Goal: Task Accomplishment & Management: Use online tool/utility

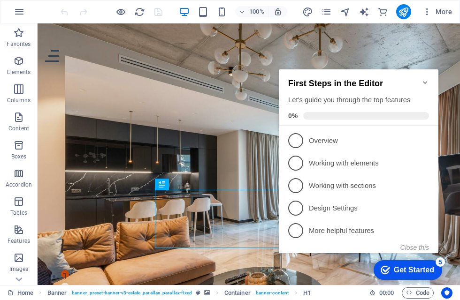
click at [335, 143] on p "Overview - incomplete" at bounding box center [365, 141] width 113 height 10
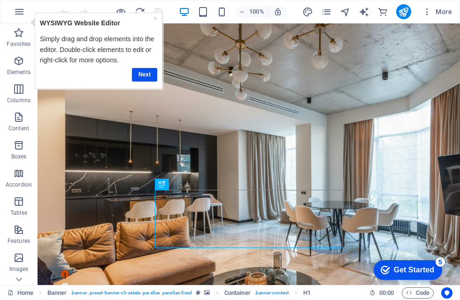
click at [145, 72] on link "Next" at bounding box center [144, 75] width 25 height 14
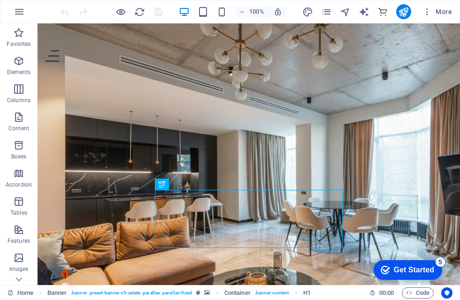
click at [258, 9] on h6 "100%" at bounding box center [256, 11] width 15 height 11
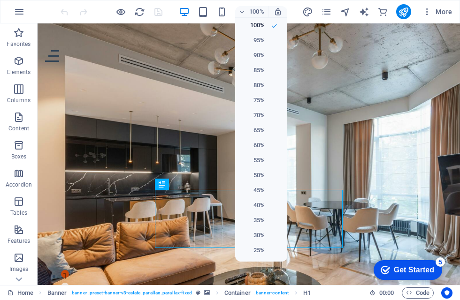
click at [254, 40] on h6 "95%" at bounding box center [253, 40] width 24 height 11
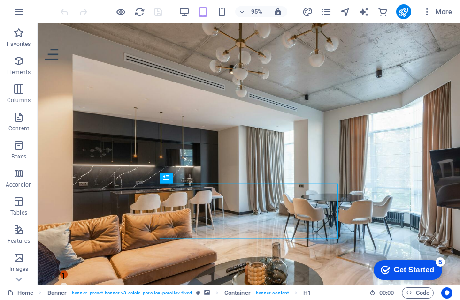
click at [253, 3] on div "95% More" at bounding box center [229, 11] width 459 height 23
click at [256, 6] on h6 "95%" at bounding box center [256, 11] width 15 height 11
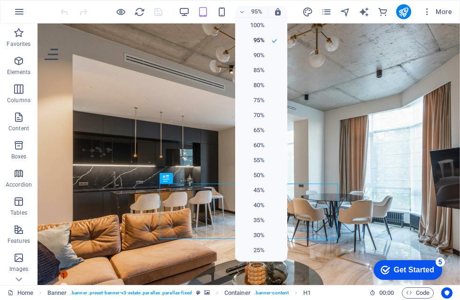
click at [254, 99] on h6 "75%" at bounding box center [253, 100] width 24 height 11
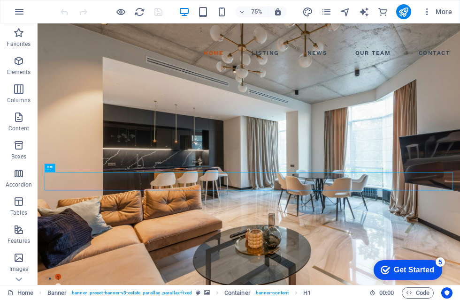
click at [254, 13] on h6 "75%" at bounding box center [256, 11] width 15 height 11
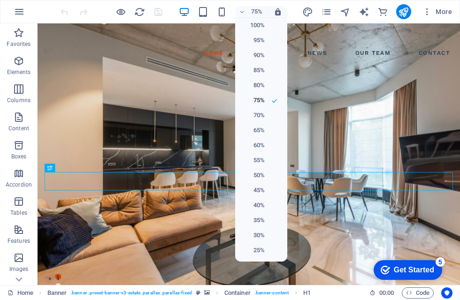
click at [266, 132] on li "65%" at bounding box center [261, 130] width 52 height 15
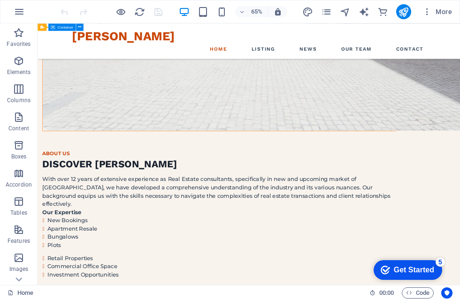
scroll to position [1091, 0]
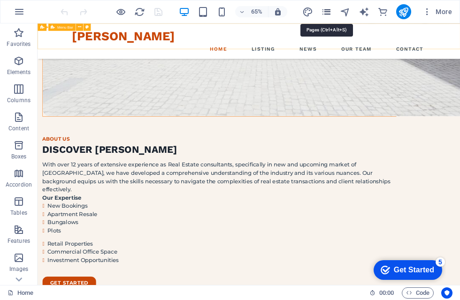
click at [328, 12] on icon "pages" at bounding box center [326, 12] width 11 height 11
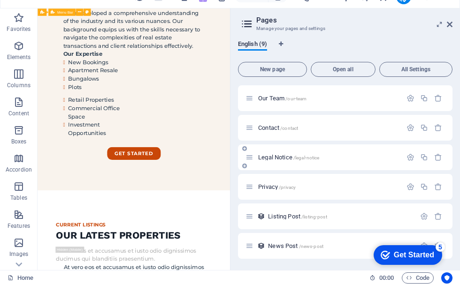
scroll to position [88, 0]
click at [283, 228] on span "Listing Post /listing-post" at bounding box center [297, 231] width 59 height 7
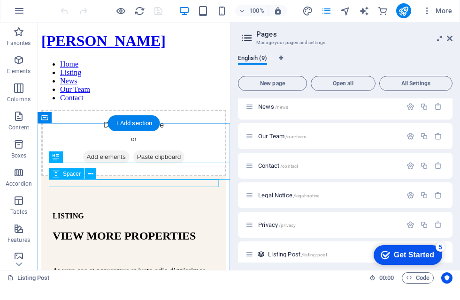
scroll to position [0, 0]
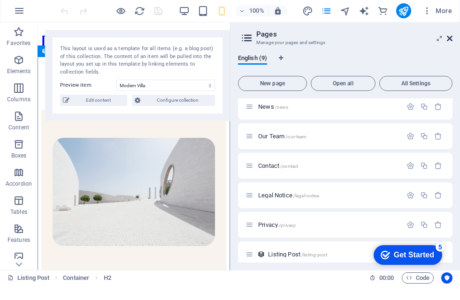
click at [451, 50] on icon at bounding box center [450, 54] width 6 height 8
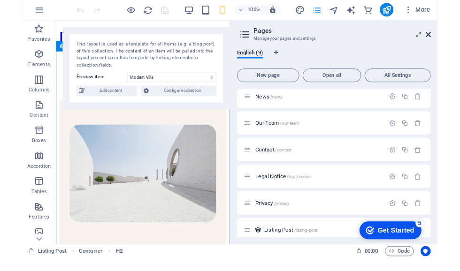
scroll to position [1702, 0]
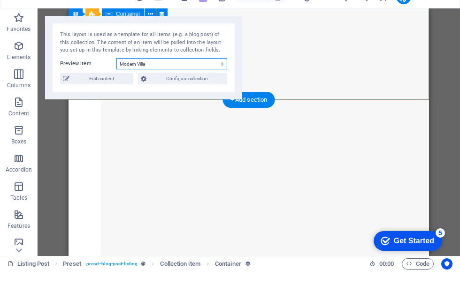
click at [139, 87] on select "Modern [GEOGRAPHIC_DATA] Apartment [GEOGRAPHIC_DATA] [GEOGRAPHIC_DATA] [GEOGRAP…" at bounding box center [171, 92] width 111 height 11
select select "6800ff992d905f52394ffca1"
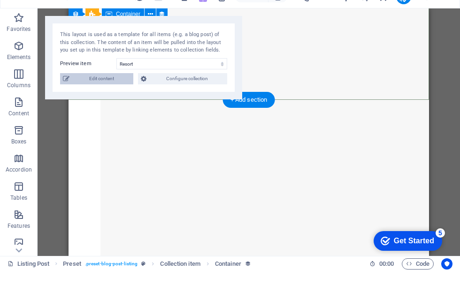
click at [107, 102] on span "Edit content" at bounding box center [101, 107] width 58 height 11
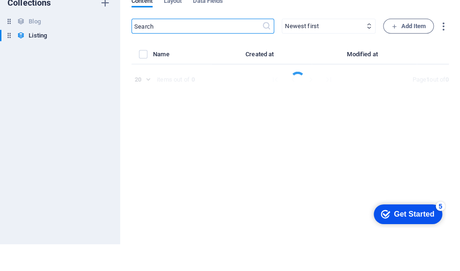
select select "Building"
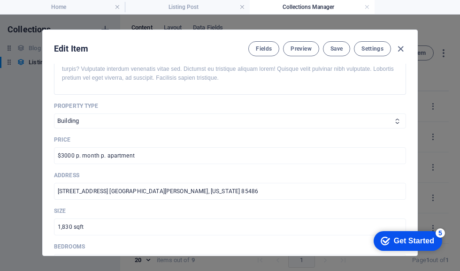
scroll to position [299, 0]
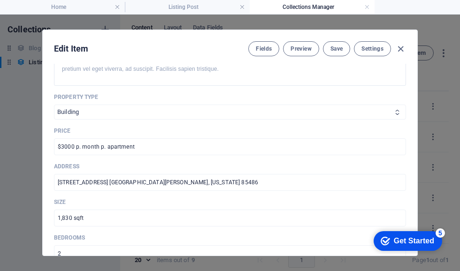
click at [198, 116] on select "[GEOGRAPHIC_DATA]" at bounding box center [230, 112] width 352 height 15
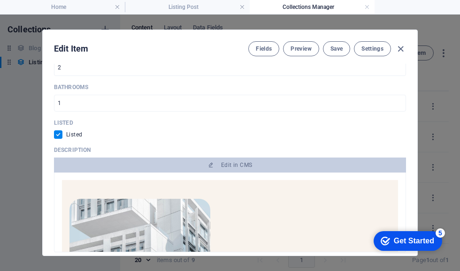
scroll to position [483, 0]
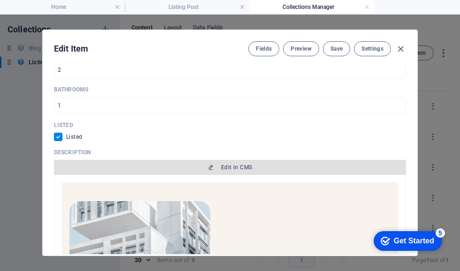
click at [221, 169] on span "Edit in CMS" at bounding box center [236, 168] width 31 height 8
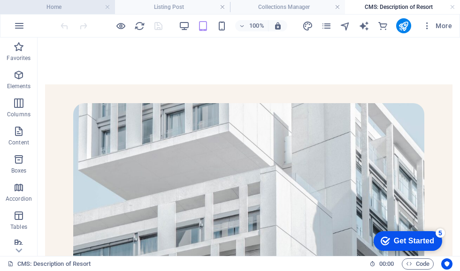
scroll to position [0, 0]
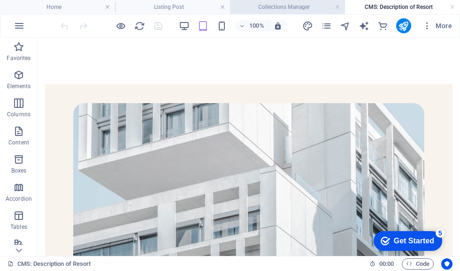
click at [298, 1] on li "Collections Manager" at bounding box center [287, 7] width 115 height 14
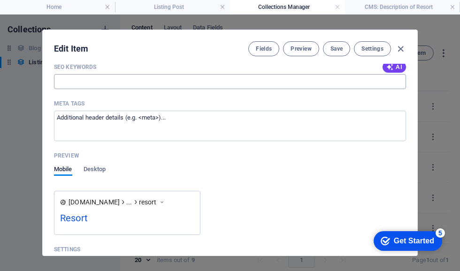
scroll to position [878, 0]
click at [246, 116] on textarea "Meta tags ​" at bounding box center [230, 125] width 352 height 31
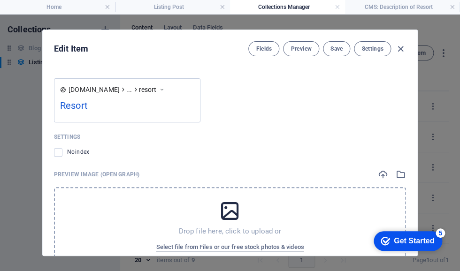
scroll to position [947, 0]
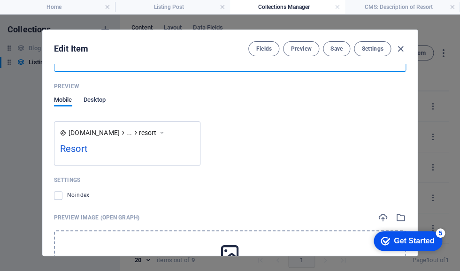
click at [100, 98] on span "Desktop" at bounding box center [95, 100] width 23 height 13
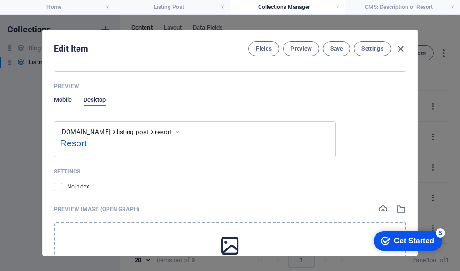
click at [67, 100] on span "Mobile" at bounding box center [63, 100] width 18 height 13
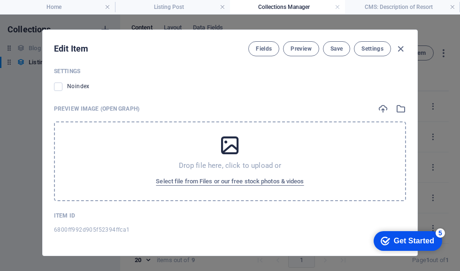
scroll to position [1055, 0]
click at [127, 108] on p "Preview Image (Open Graph)" at bounding box center [96, 110] width 85 height 8
click at [264, 55] on button "Fields" at bounding box center [263, 48] width 31 height 15
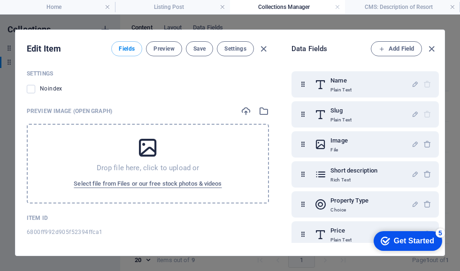
click at [253, 106] on div at bounding box center [255, 111] width 28 height 10
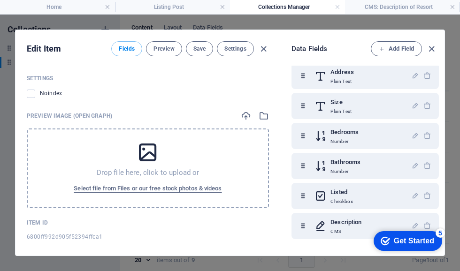
scroll to position [189, 0]
click at [127, 49] on span "Fields" at bounding box center [127, 49] width 16 height 8
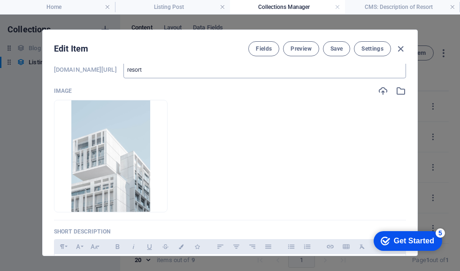
scroll to position [62, 0]
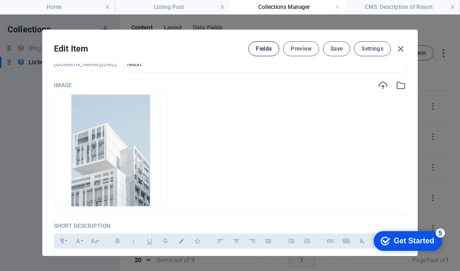
click at [262, 48] on span "Fields" at bounding box center [264, 49] width 16 height 8
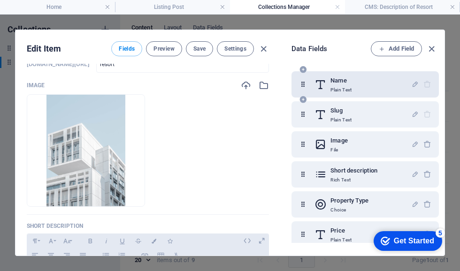
click at [351, 78] on h6 "Name" at bounding box center [340, 80] width 21 height 11
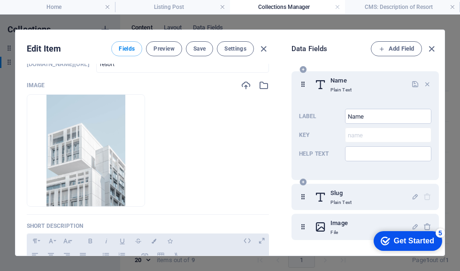
click at [364, 85] on div "Name Plain Text" at bounding box center [362, 84] width 97 height 19
click at [361, 153] on input "Help text" at bounding box center [388, 153] width 86 height 15
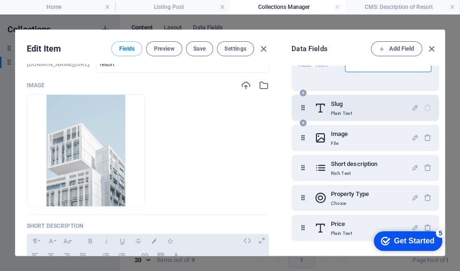
click at [344, 112] on p "Plain Text" at bounding box center [340, 114] width 21 height 8
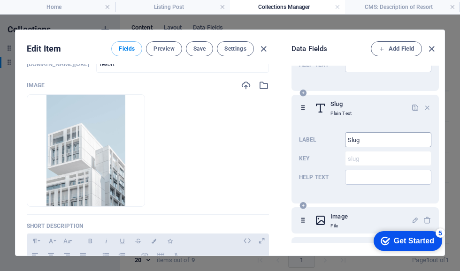
click at [364, 145] on input "Slug" at bounding box center [388, 139] width 86 height 15
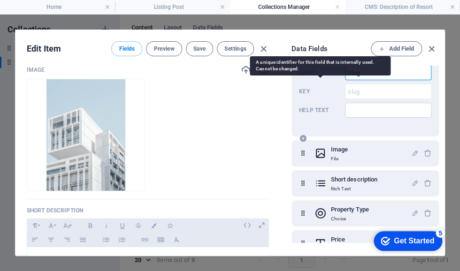
scroll to position [162, 0]
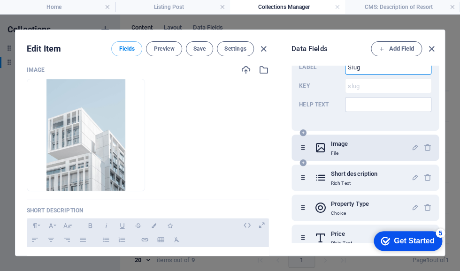
click at [351, 148] on div "Image File" at bounding box center [362, 147] width 97 height 19
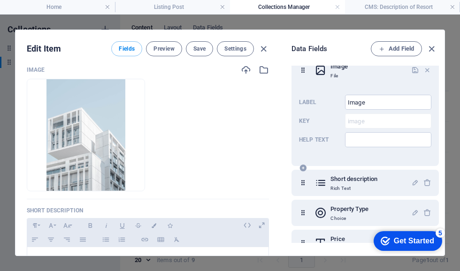
scroll to position [248, 0]
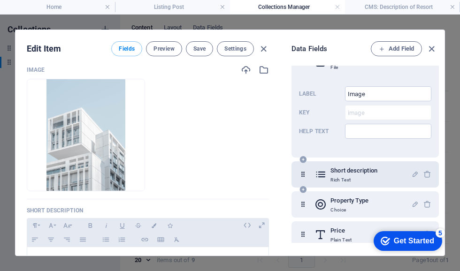
click at [351, 177] on p "Rich Text" at bounding box center [353, 180] width 47 height 8
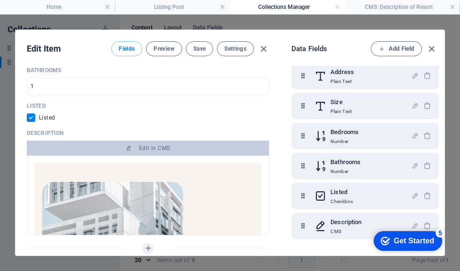
scroll to position [519, 0]
click at [422, 240] on div "Get Started" at bounding box center [414, 241] width 40 height 8
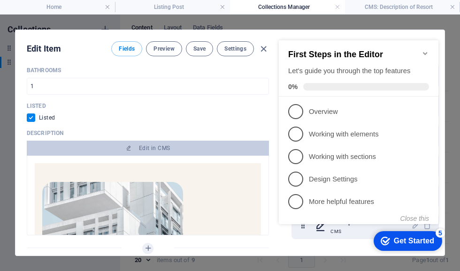
click at [409, 241] on div "Get Started" at bounding box center [414, 241] width 40 height 8
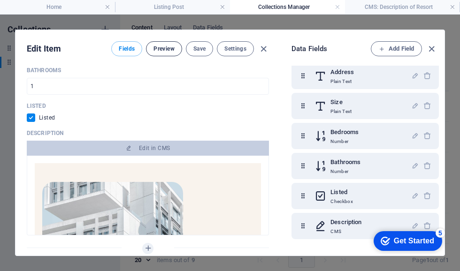
click at [168, 53] on button "Preview" at bounding box center [164, 48] width 36 height 15
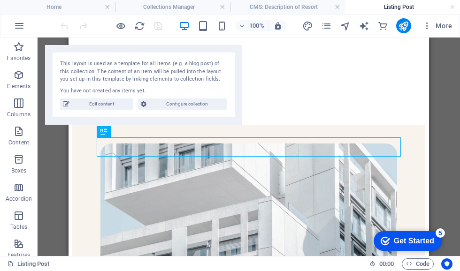
scroll to position [1735, 0]
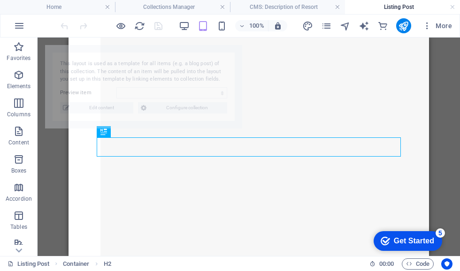
select select "6800ff992d905f52394ffca1"
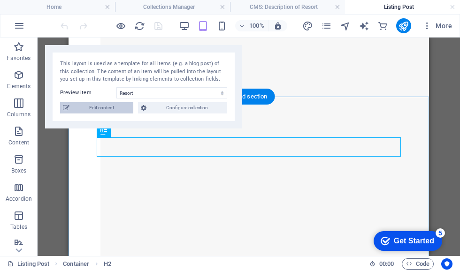
click at [95, 108] on span "Edit content" at bounding box center [101, 107] width 58 height 11
checkbox input "true"
type input "resort"
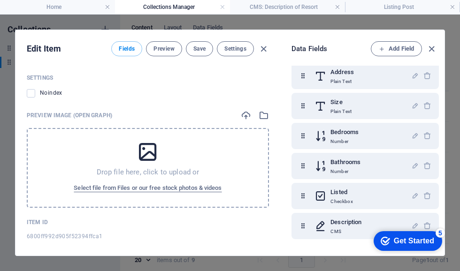
scroll to position [1087, 0]
click at [125, 47] on span "Fields" at bounding box center [127, 49] width 16 height 8
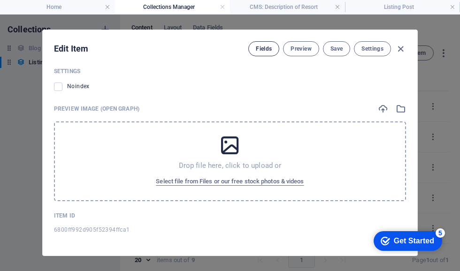
scroll to position [1055, 0]
click at [301, 42] on button "Preview" at bounding box center [301, 48] width 36 height 15
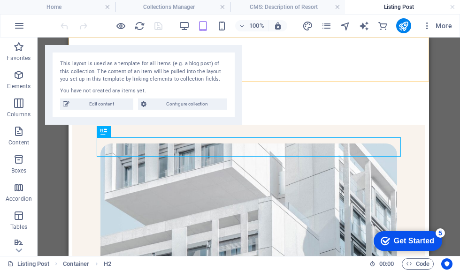
scroll to position [1735, 0]
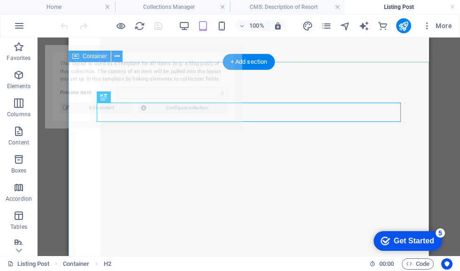
select select "6800ff992d905f52394ffca1"
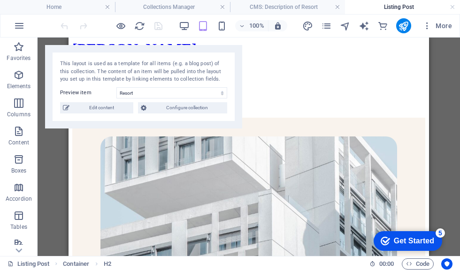
scroll to position [9, 0]
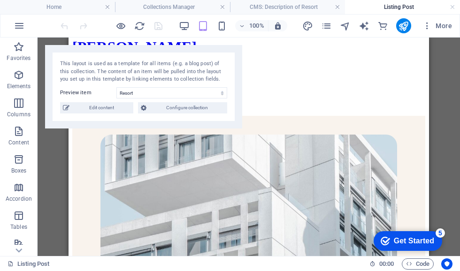
click at [459, 123] on div "Drag here to replace the existing content. Press “Ctrl” if you want to create a…" at bounding box center [249, 147] width 422 height 219
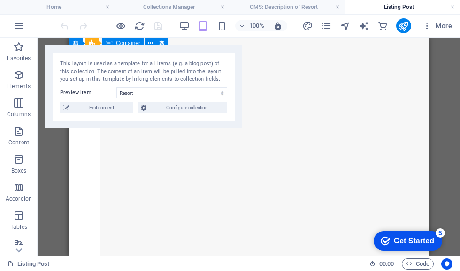
scroll to position [1048, 0]
